Goal: Task Accomplishment & Management: Manage account settings

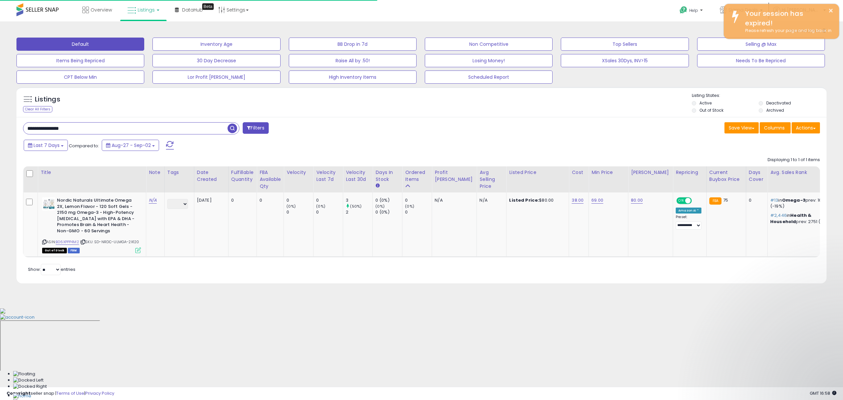
select select "**"
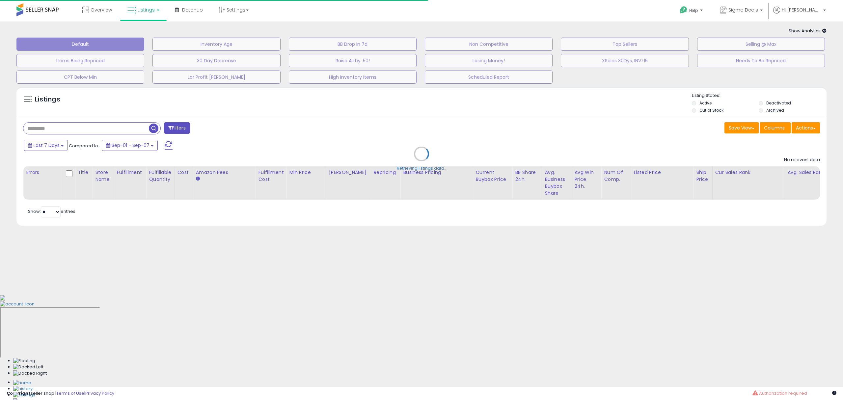
type input "**********"
select select "**"
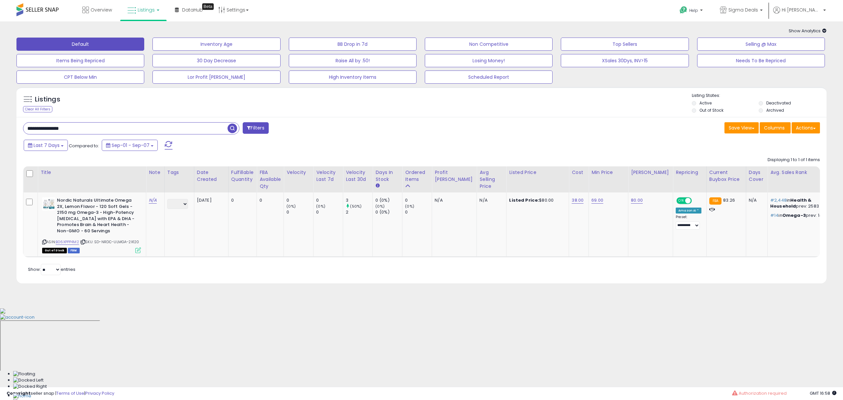
drag, startPoint x: 80, startPoint y: 132, endPoint x: -2, endPoint y: 129, distance: 82.1
click at [0, 129] on html "Unable to login Retrieving listings data.. has not yet accepted the Terms of Us…" at bounding box center [421, 200] width 843 height 400
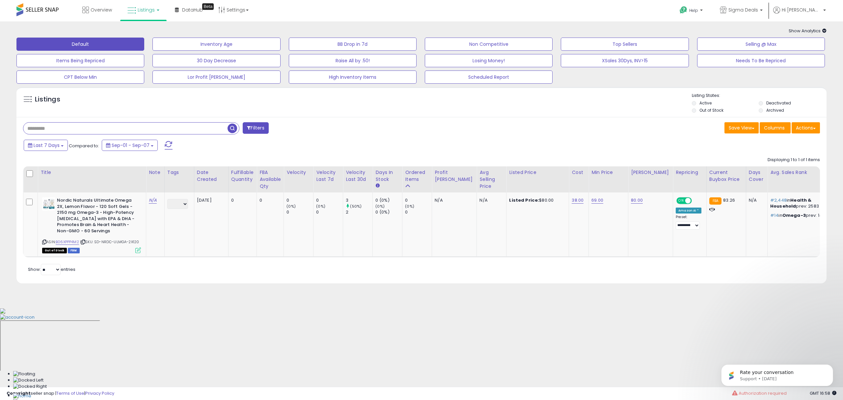
click at [231, 129] on span "button" at bounding box center [233, 129] width 10 height 10
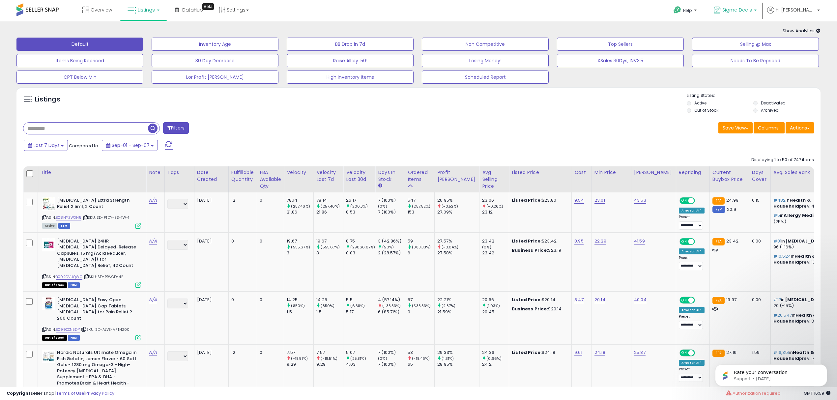
click at [752, 9] on span "Sigma Deals" at bounding box center [737, 10] width 30 height 7
click at [729, 31] on p "Healthy Imports 23 listings" at bounding box center [708, 30] width 97 height 13
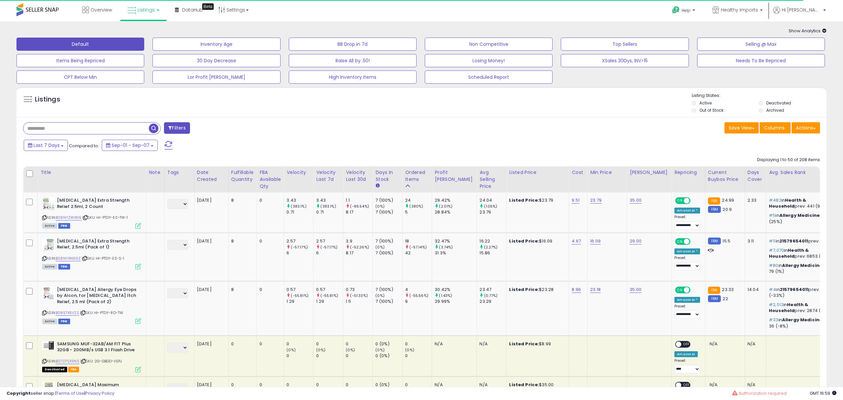
select select "**"
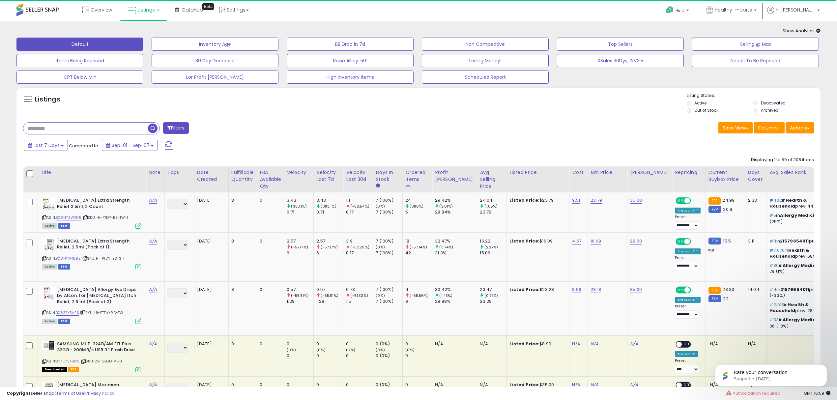
scroll to position [44, 0]
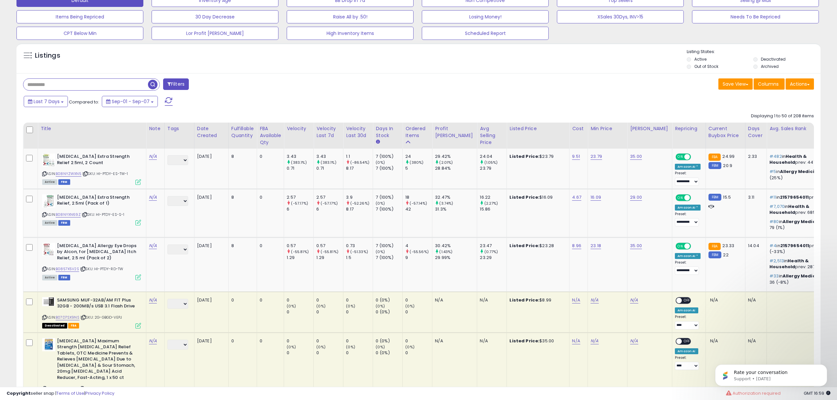
click at [758, 65] on li "Archived" at bounding box center [786, 67] width 66 height 7
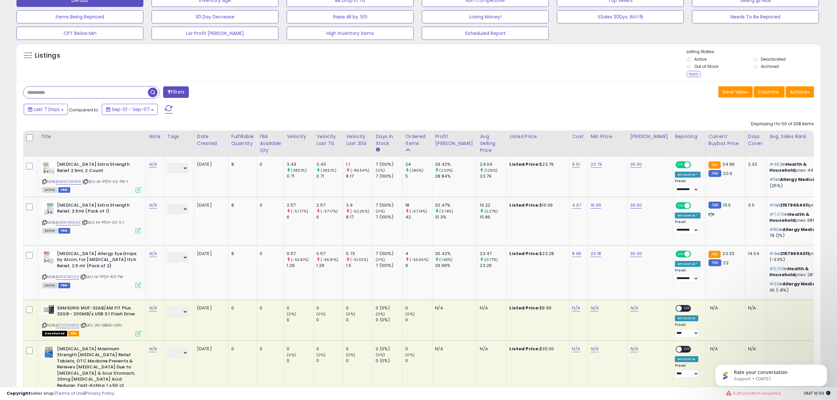
click at [708, 66] on label "Out of Stock" at bounding box center [706, 67] width 24 height 6
click at [693, 72] on div "Apply" at bounding box center [693, 74] width 14 height 6
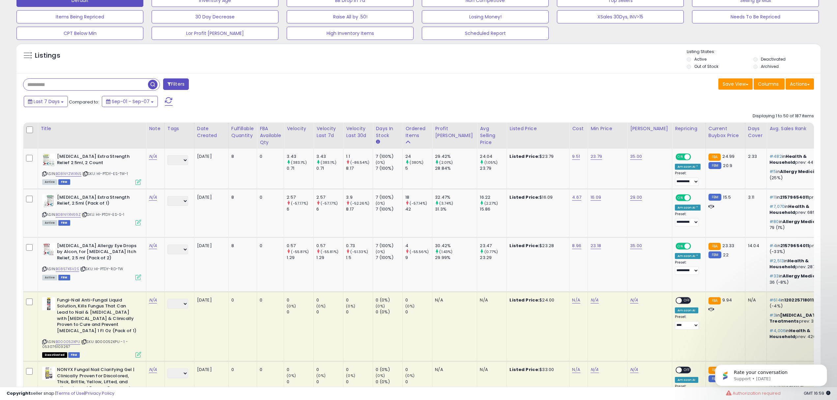
click at [767, 59] on label "Deactivated" at bounding box center [772, 59] width 25 height 6
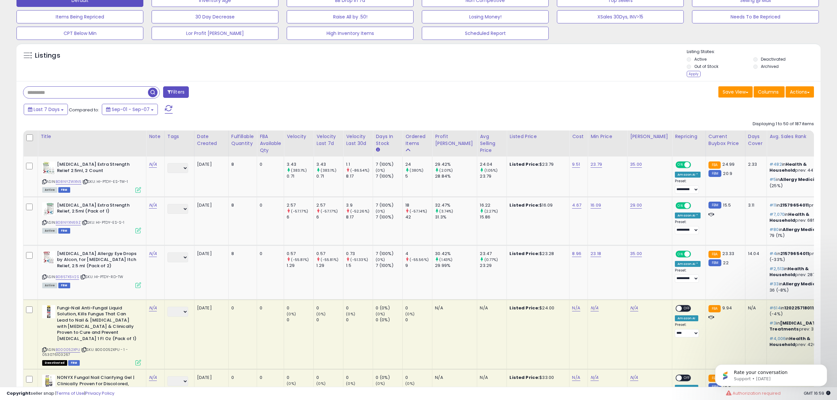
click at [692, 74] on div "Apply" at bounding box center [693, 74] width 14 height 6
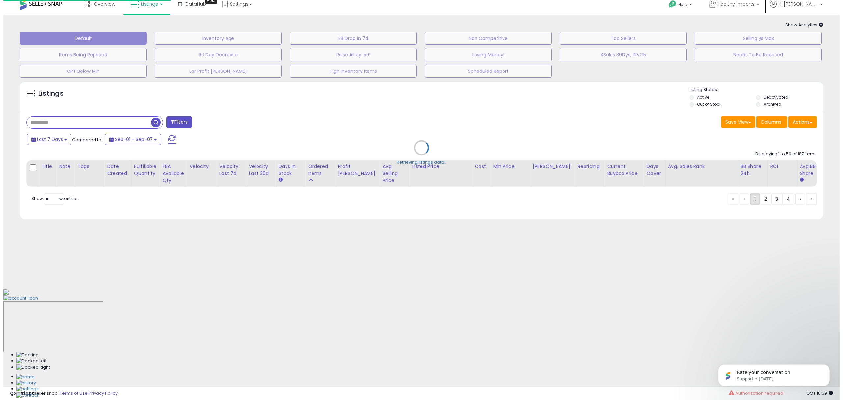
scroll to position [0, 0]
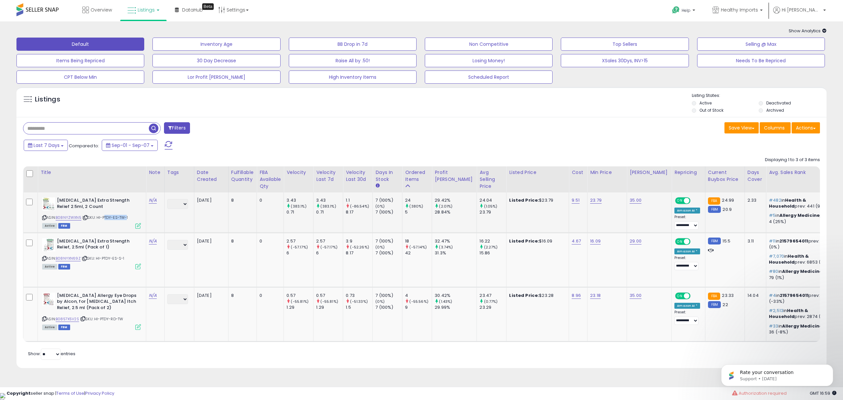
drag, startPoint x: 125, startPoint y: 217, endPoint x: 104, endPoint y: 219, distance: 21.2
click at [104, 219] on span "| SKU: HI-PTDY-ES-TW-1" at bounding box center [105, 217] width 46 height 5
copy span "PTDY-ES-TW"
drag, startPoint x: 122, startPoint y: 260, endPoint x: 103, endPoint y: 262, distance: 18.5
click at [103, 262] on div "ASIN: B08NYXN69Z | SKU: HI-PTDY-ES-S-1 Active FBM" at bounding box center [91, 253] width 99 height 31
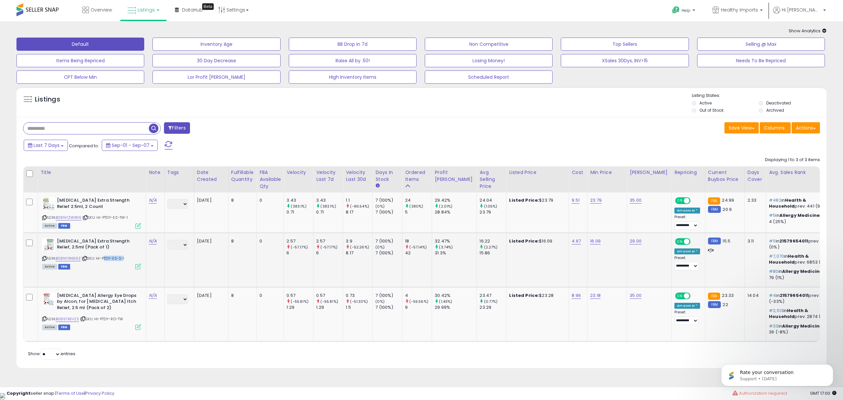
copy span "PTDY-ES-S"
drag, startPoint x: 118, startPoint y: 321, endPoint x: 103, endPoint y: 321, distance: 14.8
click at [103, 321] on span "| SKU: HI-PTDY-RD-TW" at bounding box center [101, 318] width 43 height 5
copy span "PTDY-RD"
click at [207, 323] on td "2025-02-04" at bounding box center [211, 314] width 34 height 54
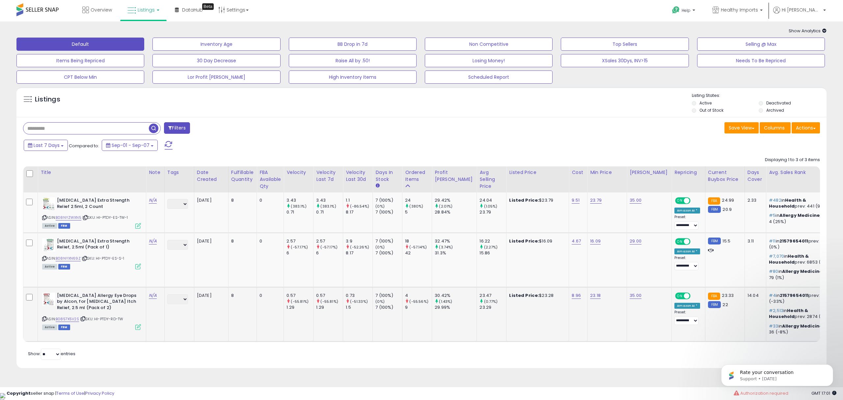
click at [211, 315] on td "2025-02-04" at bounding box center [211, 314] width 34 height 54
